Goal: Task Accomplishment & Management: Use online tool/utility

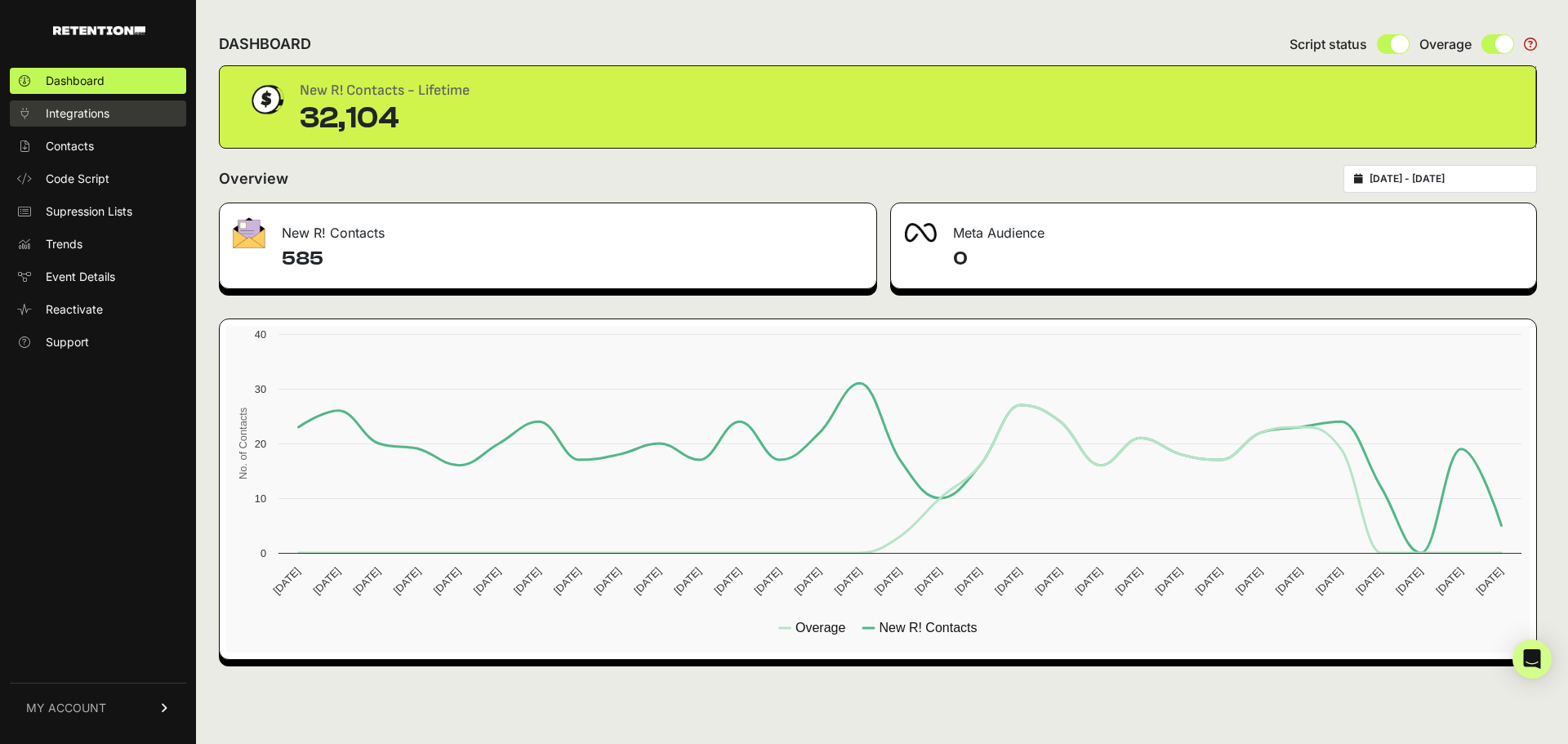
click at [71, 111] on span "Integrations" at bounding box center [77, 113] width 64 height 16
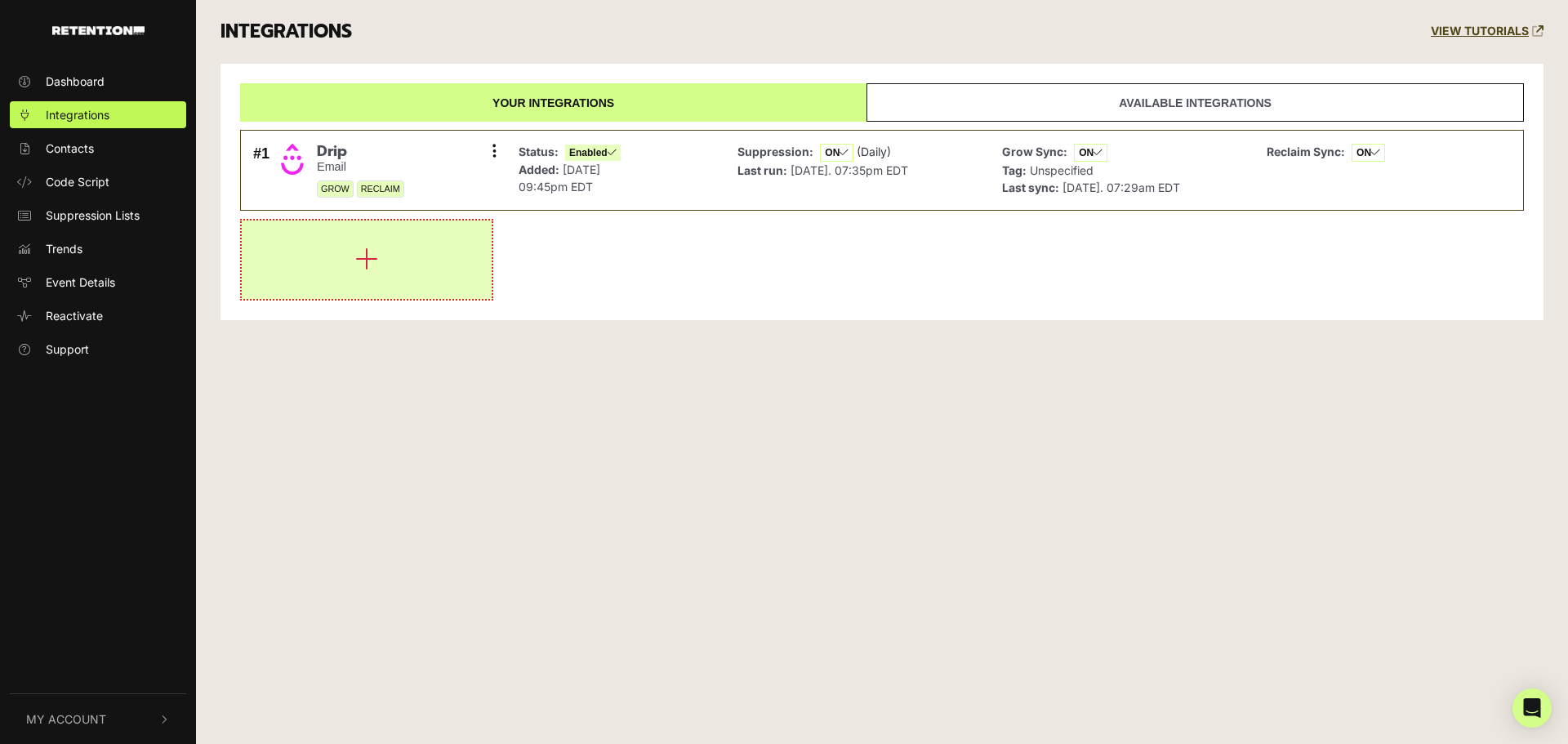
click at [374, 262] on icon "button" at bounding box center [366, 259] width 23 height 26
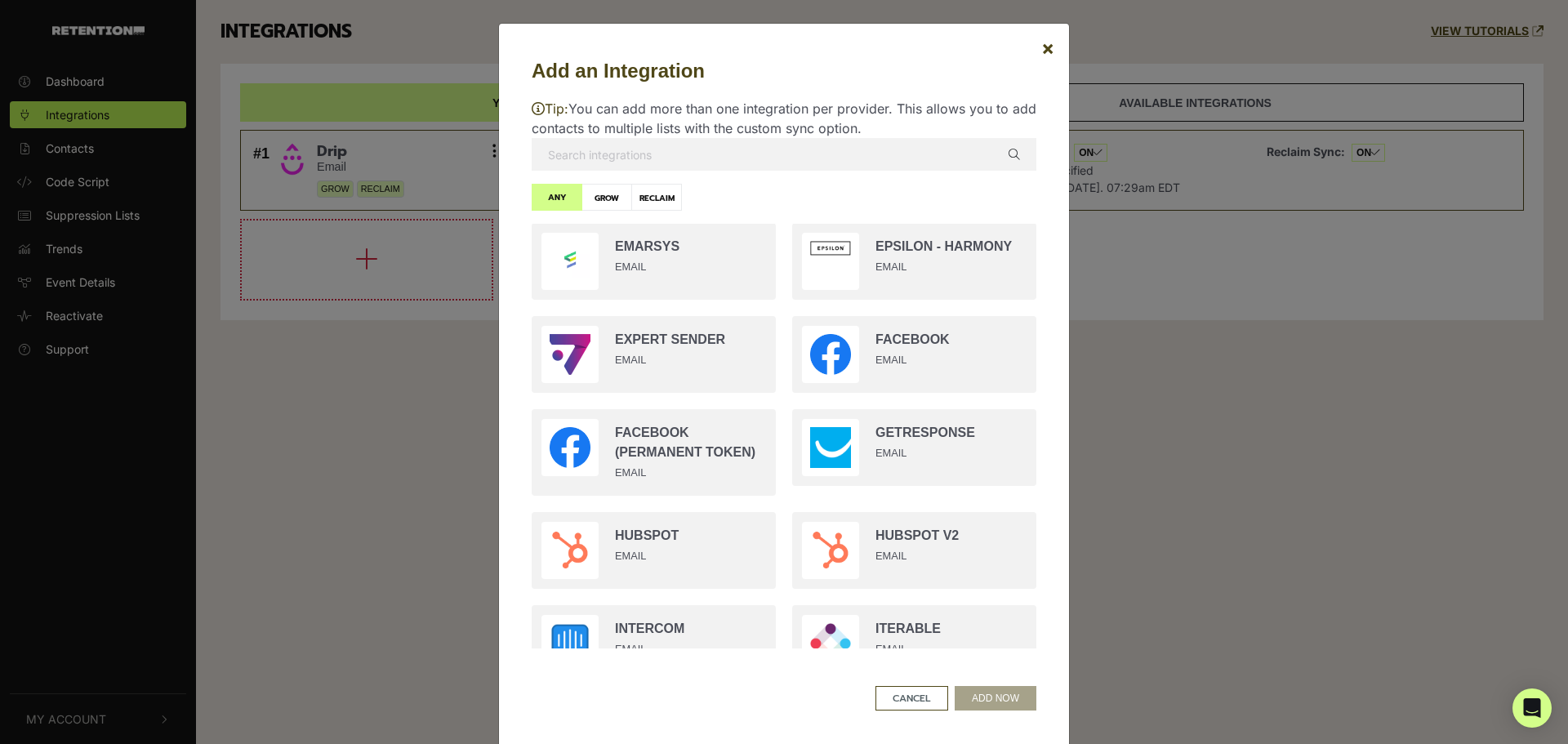
scroll to position [899, 0]
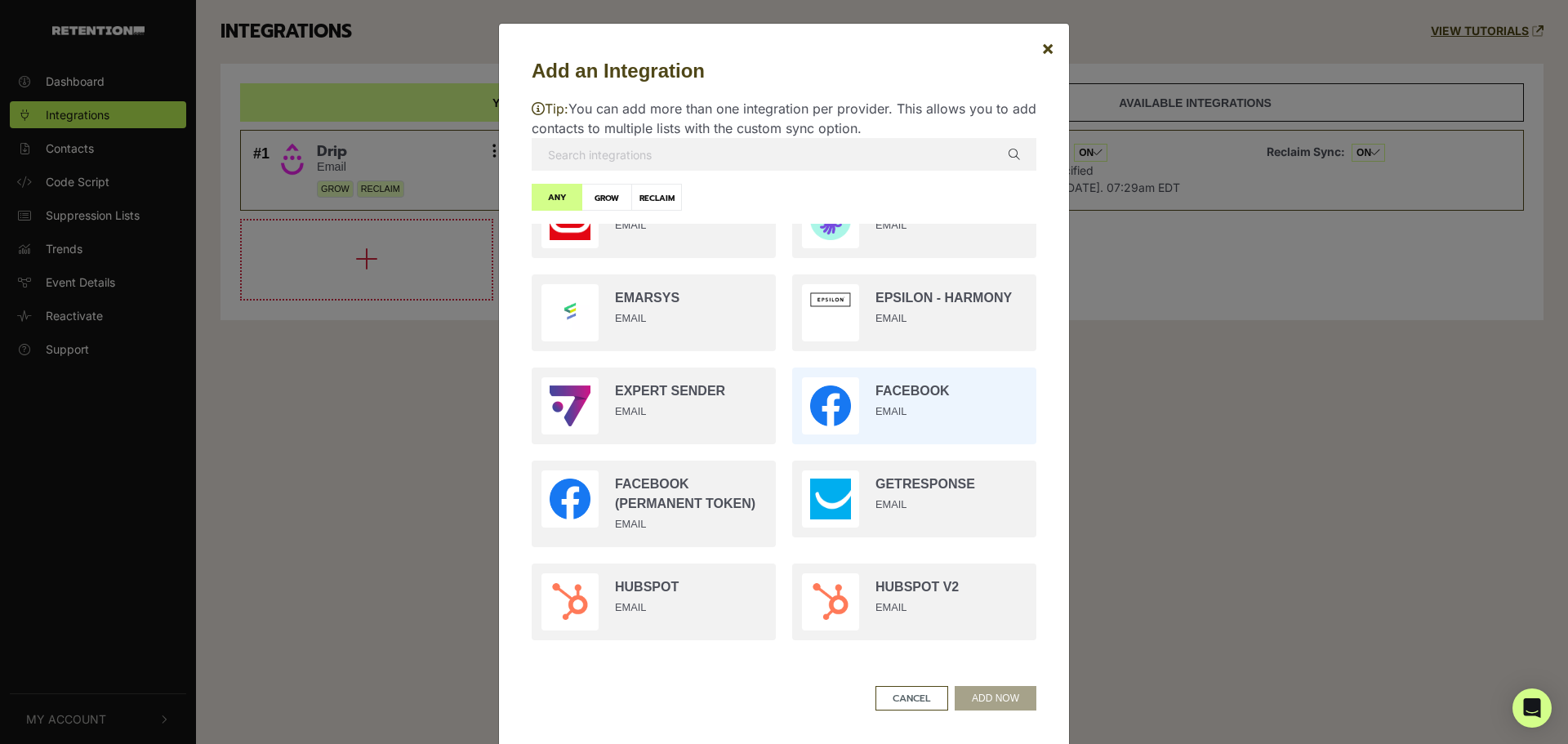
click at [921, 428] on input "radio" at bounding box center [914, 406] width 260 height 94
radio input "true"
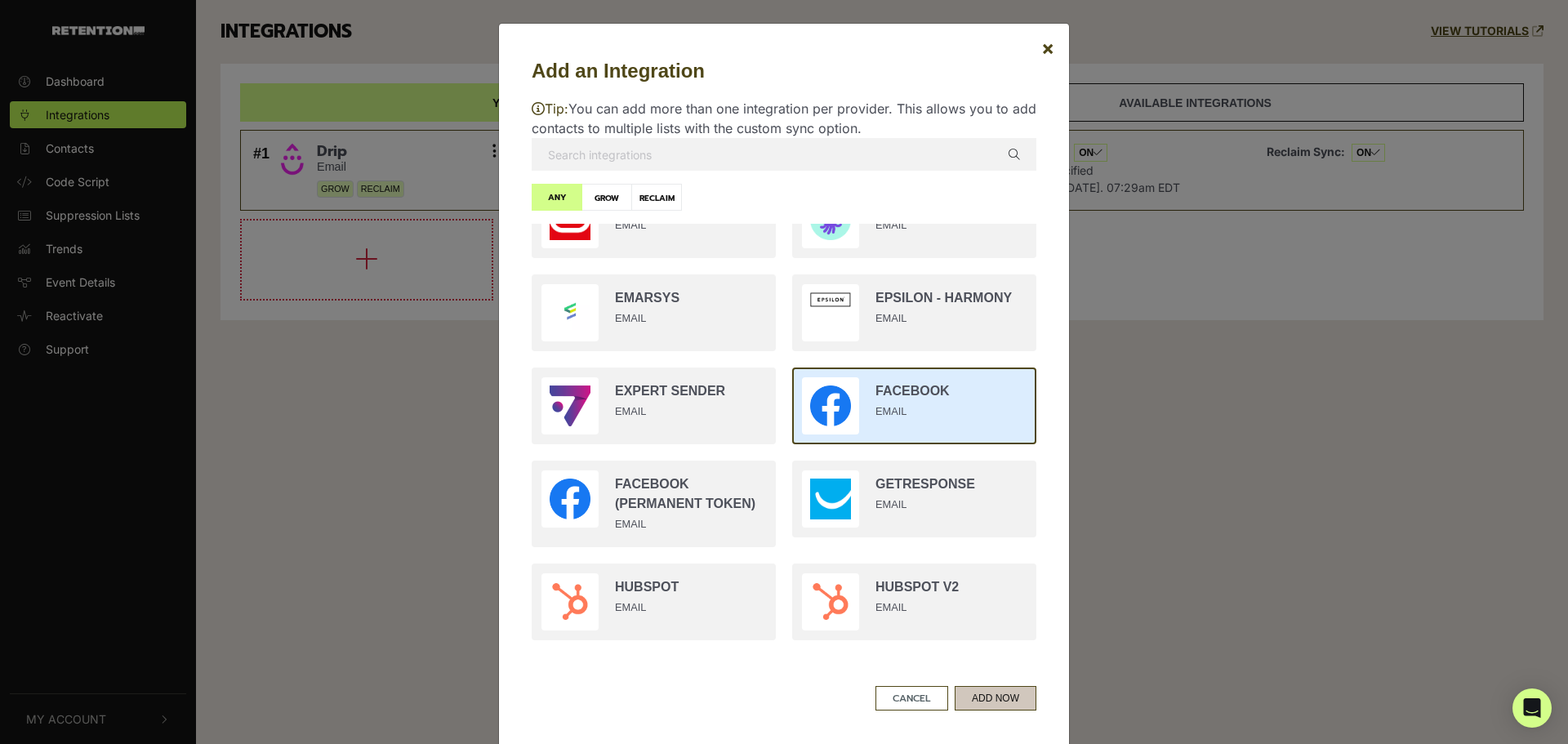
drag, startPoint x: 1001, startPoint y: 715, endPoint x: 1005, endPoint y: 684, distance: 31.3
click at [1000, 711] on button "ADD NOW" at bounding box center [995, 699] width 82 height 24
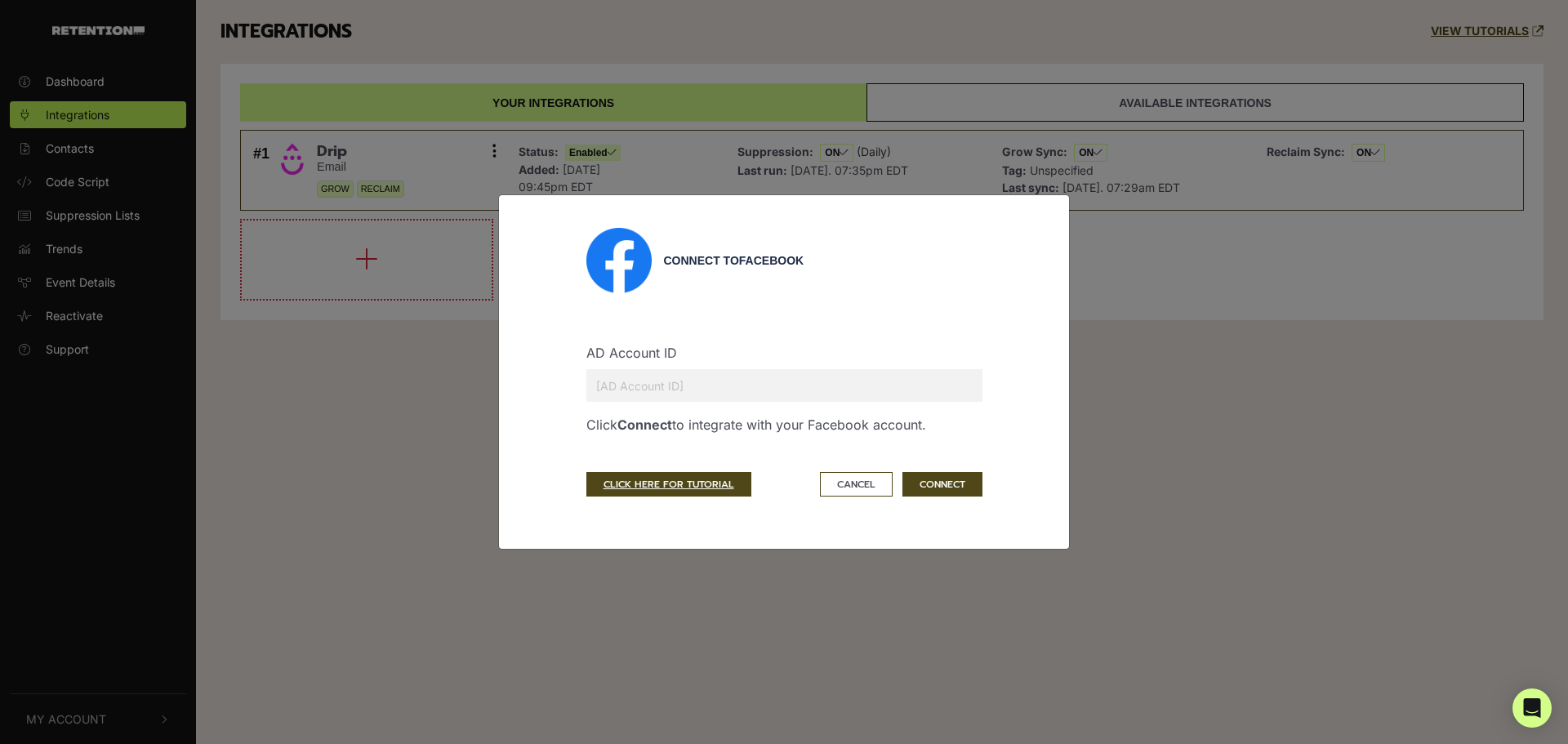
click at [648, 390] on input "text" at bounding box center [784, 385] width 396 height 33
